Goal: Information Seeking & Learning: Learn about a topic

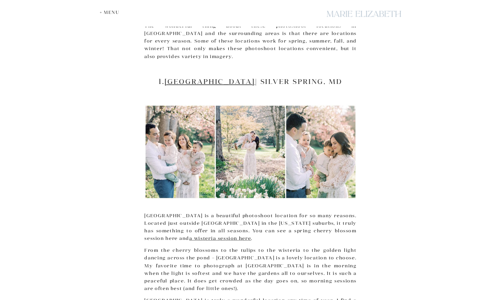
scroll to position [328, 0]
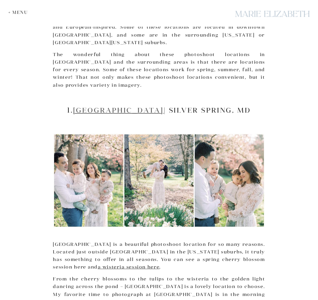
click at [160, 105] on link "[GEOGRAPHIC_DATA]" at bounding box center [118, 109] width 91 height 9
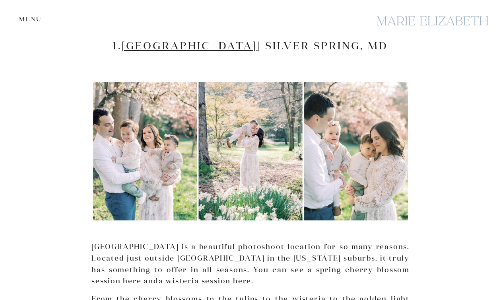
scroll to position [571, 0]
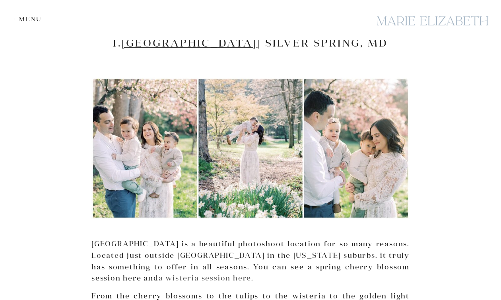
click at [158, 273] on link "a wisteria session here" at bounding box center [204, 277] width 93 height 9
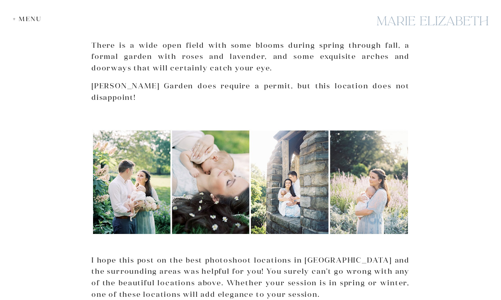
scroll to position [3356, 0]
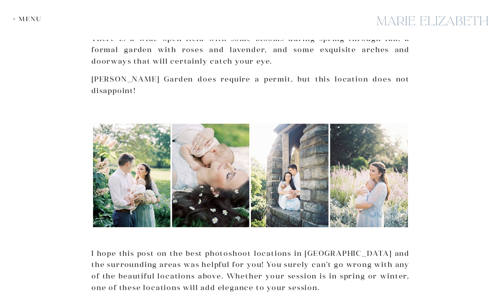
click at [223, 299] on link "Maryland Photoshoot Locations" at bounding box center [294, 304] width 162 height 9
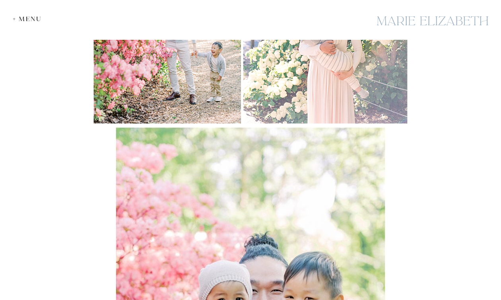
scroll to position [8505, 0]
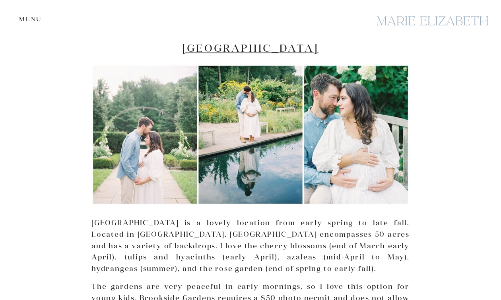
scroll to position [663, 0]
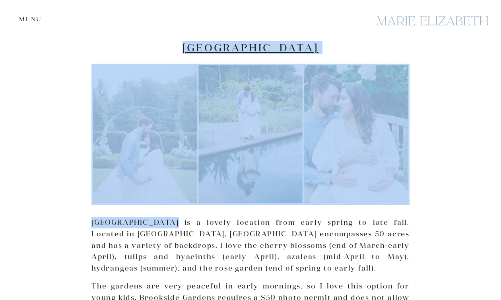
drag, startPoint x: 166, startPoint y: 222, endPoint x: 91, endPoint y: 222, distance: 75.5
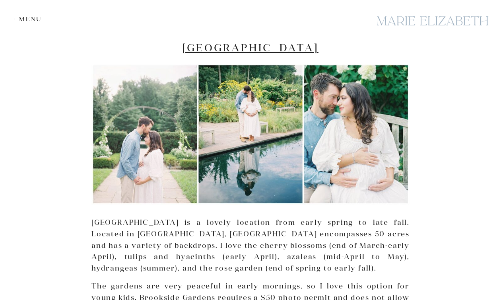
drag, startPoint x: 91, startPoint y: 222, endPoint x: 167, endPoint y: 223, distance: 75.9
click at [167, 223] on p "Brookside Gardens is a lovely location from early spring to late fall. Located …" at bounding box center [250, 244] width 318 height 57
copy p "[GEOGRAPHIC_DATA]"
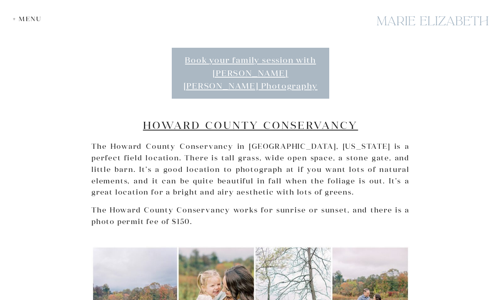
scroll to position [1679, 0]
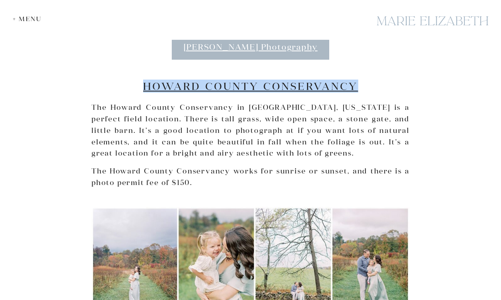
drag, startPoint x: 139, startPoint y: 61, endPoint x: 358, endPoint y: 65, distance: 219.3
click at [358, 80] on h2 "Howard County Conservancy" at bounding box center [250, 86] width 318 height 12
copy link "Howard County Conservancy"
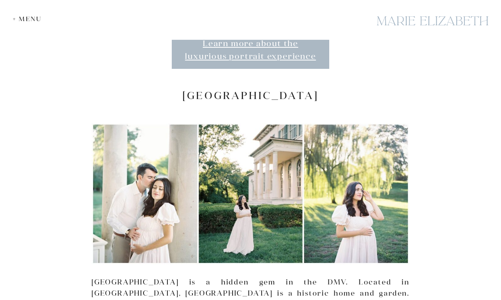
scroll to position [1977, 0]
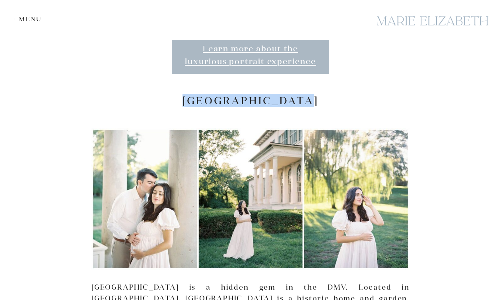
drag, startPoint x: 185, startPoint y: 75, endPoint x: 316, endPoint y: 74, distance: 130.7
click at [316, 94] on h2 "Riversdale Manor" at bounding box center [250, 100] width 318 height 12
copy h2 "Riversdale Manor"
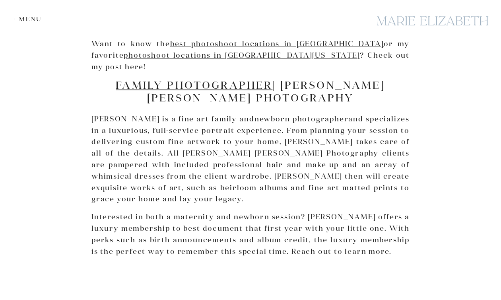
scroll to position [3237, 0]
